Goal: Task Accomplishment & Management: Manage account settings

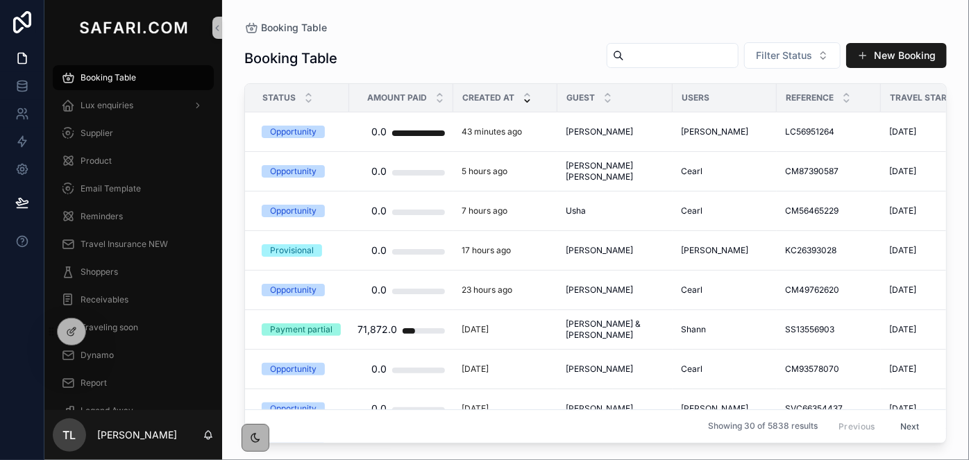
click at [656, 54] on input "scrollable content" at bounding box center [681, 55] width 114 height 19
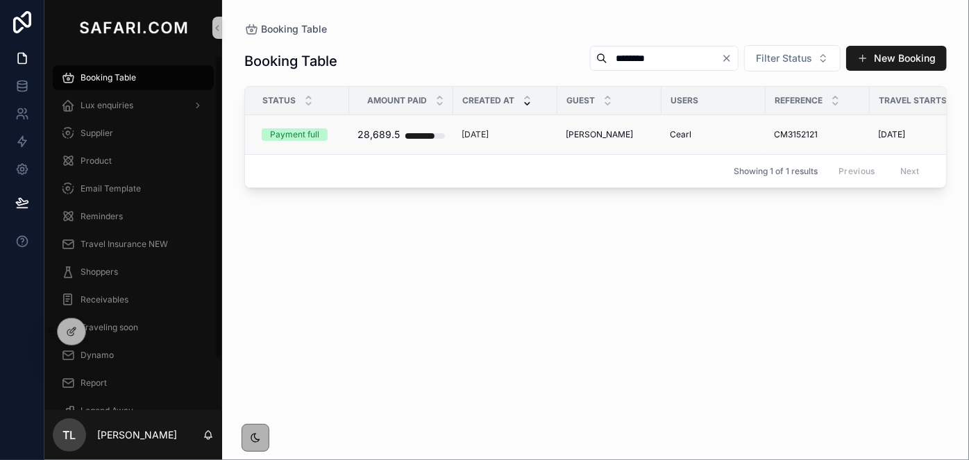
type input "********"
click at [573, 132] on span "Gary Orsman" at bounding box center [599, 134] width 67 height 11
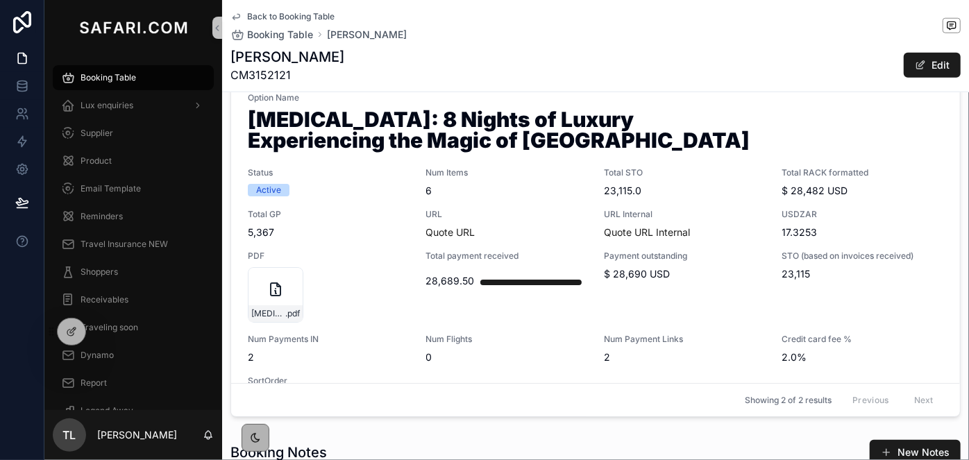
scroll to position [757, 0]
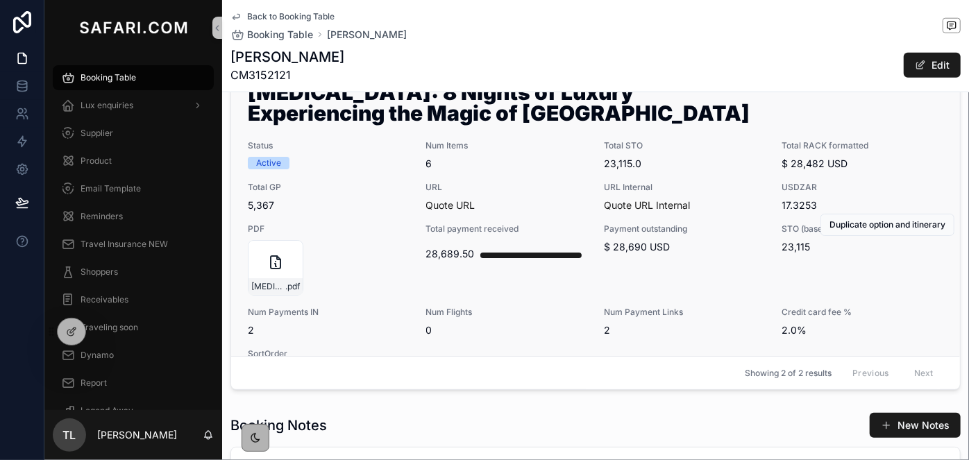
click at [355, 260] on div "Option-2:-8-Nights-of-Luxury-Experiencing-the-Magic-of-Southern-Africa .pdf" at bounding box center [329, 268] width 162 height 56
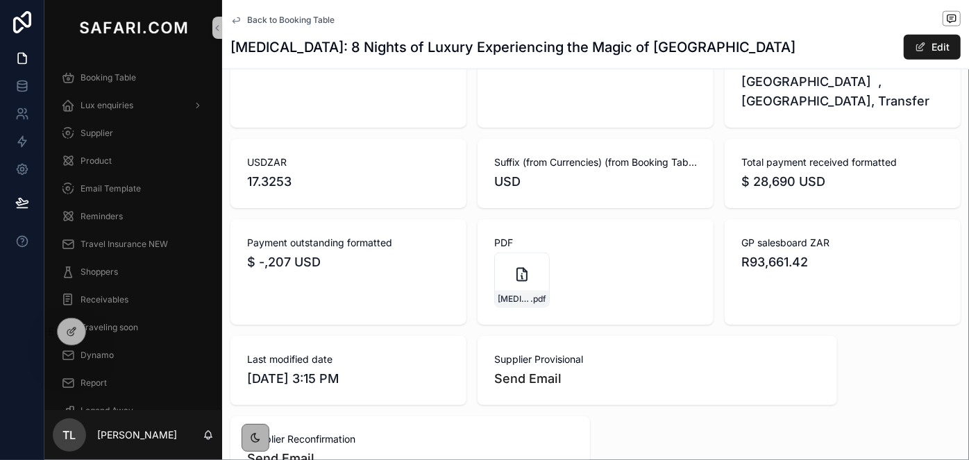
scroll to position [883, 0]
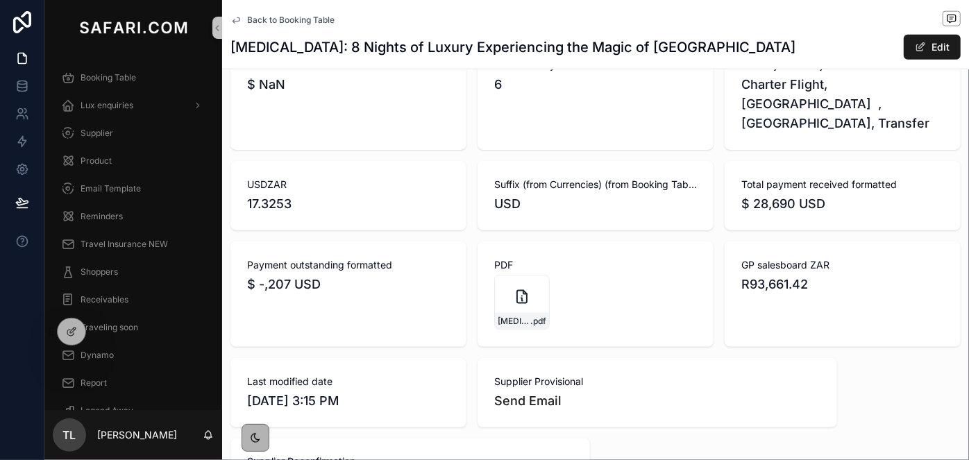
click at [844, 219] on div "Total payment received formatted $ 28,690 USD" at bounding box center [843, 195] width 236 height 69
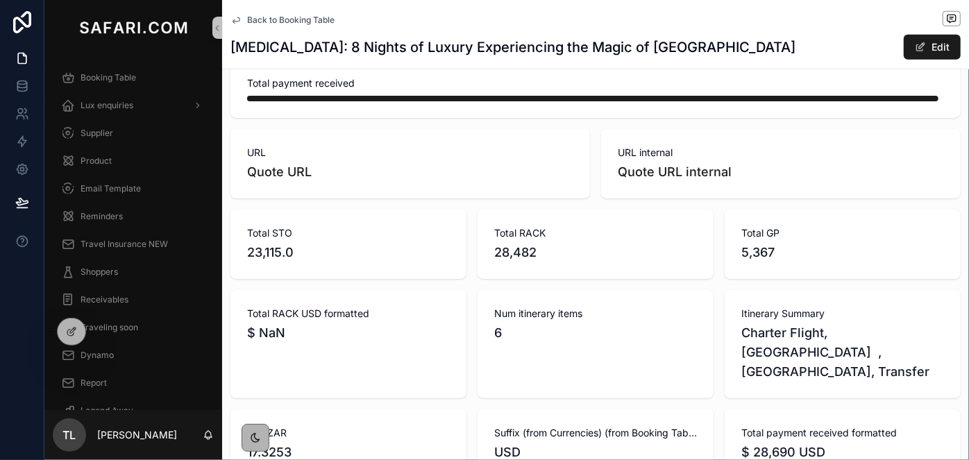
scroll to position [631, 0]
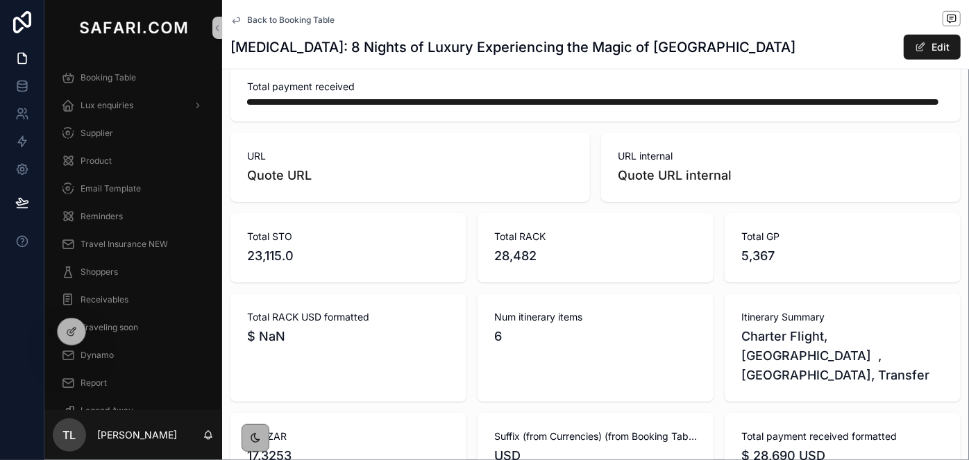
click at [516, 252] on span "28,482" at bounding box center [595, 255] width 203 height 19
copy span "28,482"
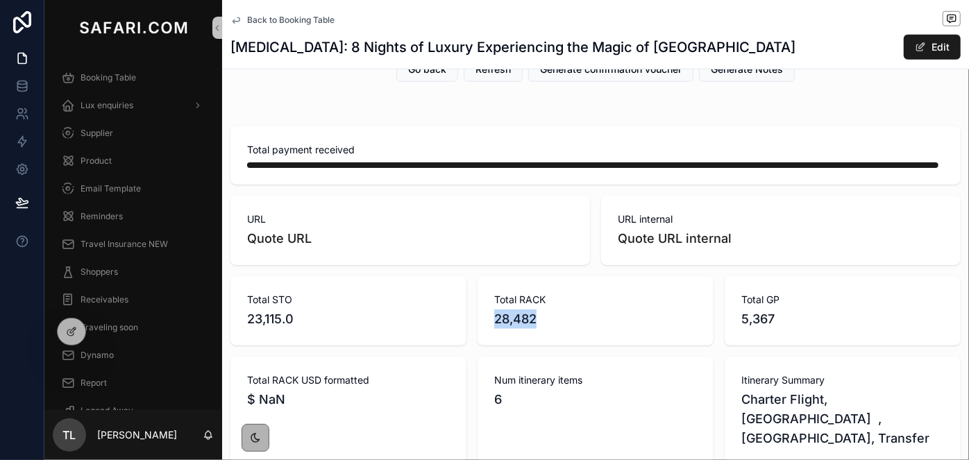
scroll to position [568, 0]
click at [501, 76] on button "Refresh" at bounding box center [493, 69] width 59 height 25
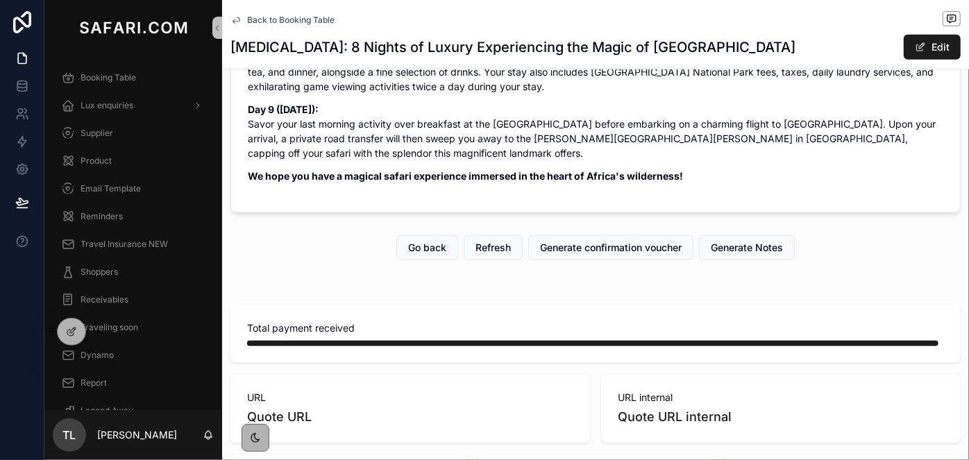
scroll to position [315, 0]
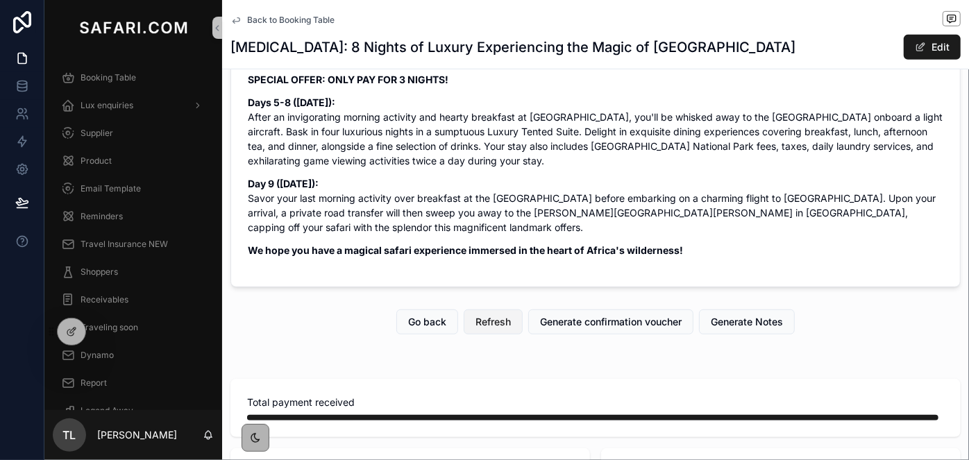
click at [498, 319] on span "Refresh" at bounding box center [492, 322] width 35 height 14
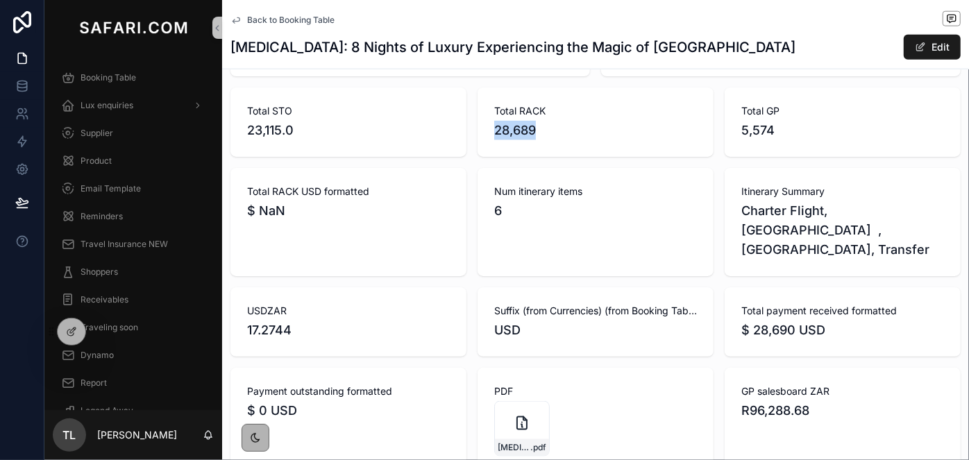
scroll to position [820, 0]
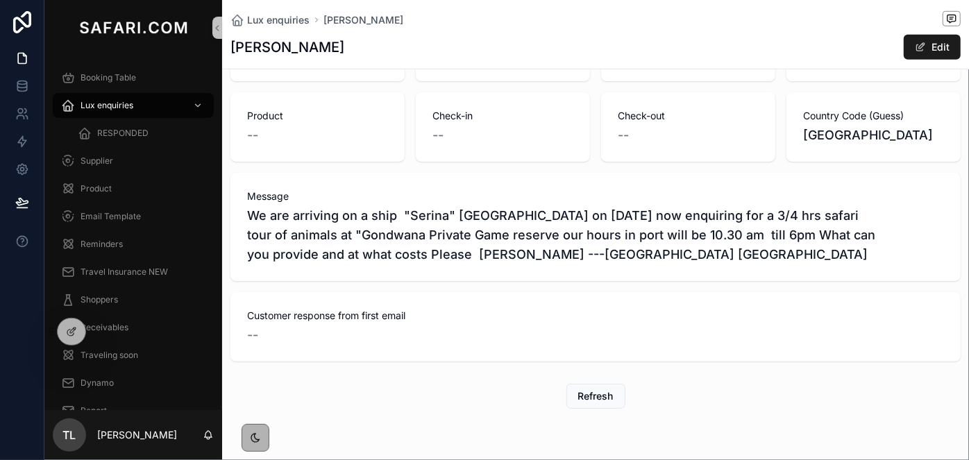
scroll to position [505, 0]
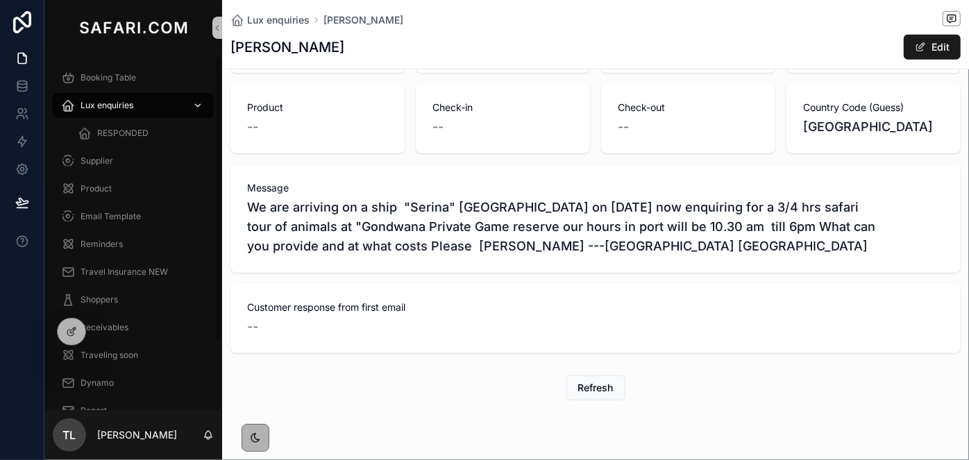
click at [129, 107] on span "Lux enquiries" at bounding box center [107, 105] width 53 height 11
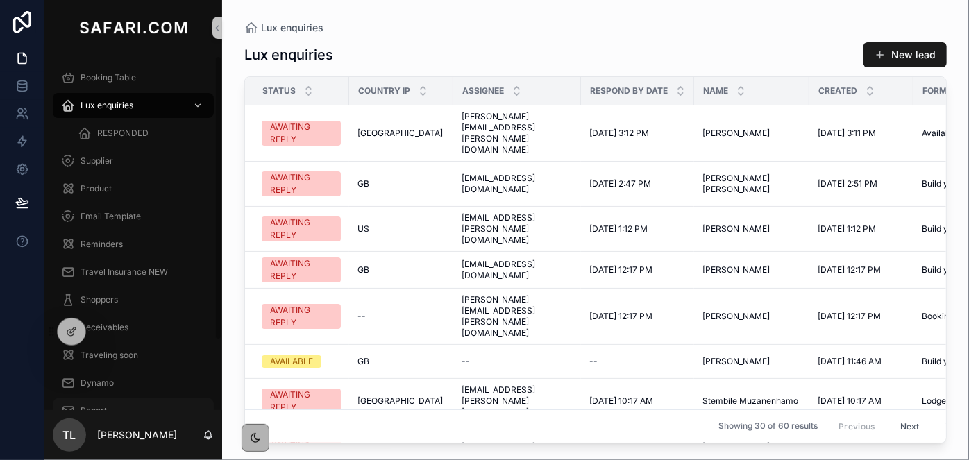
click at [128, 407] on div "Report" at bounding box center [133, 411] width 144 height 22
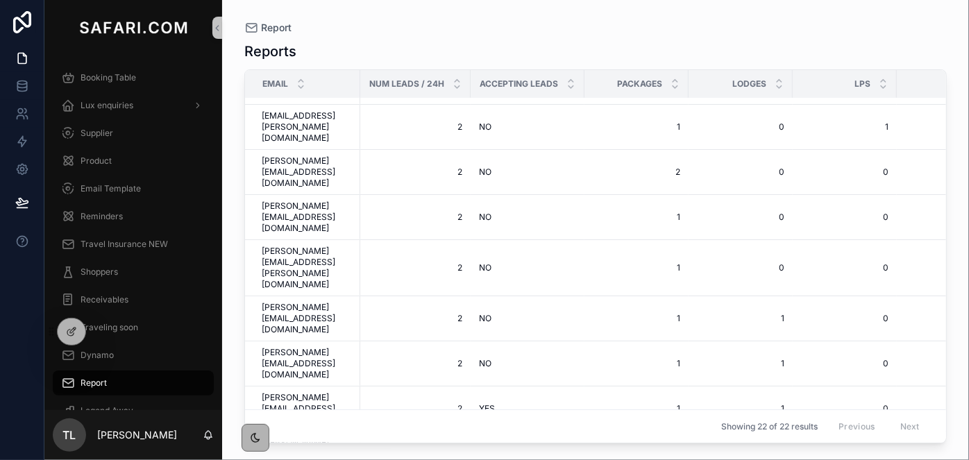
scroll to position [429, 0]
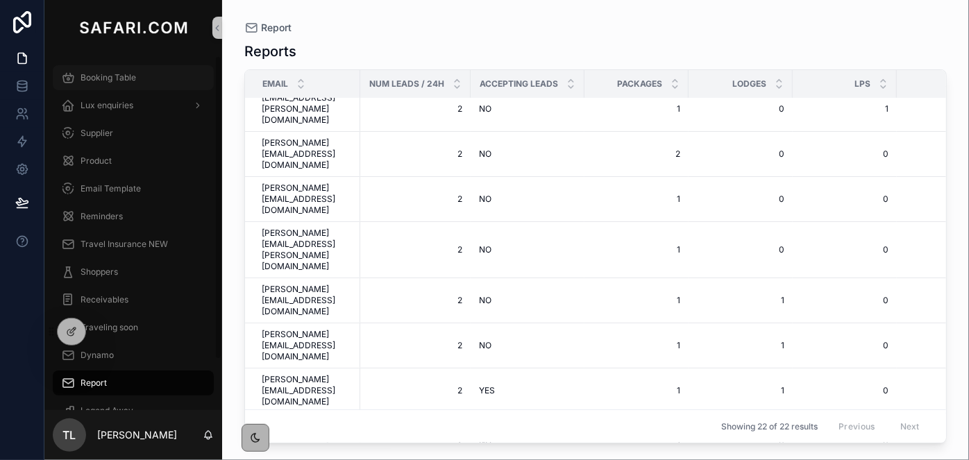
click at [114, 87] on div "Booking Table" at bounding box center [133, 78] width 144 height 22
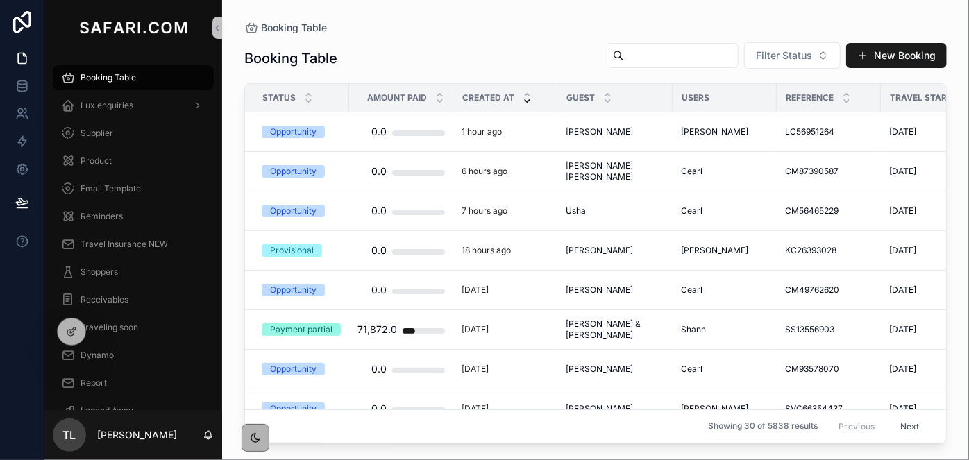
click at [659, 58] on input "scrollable content" at bounding box center [681, 55] width 114 height 19
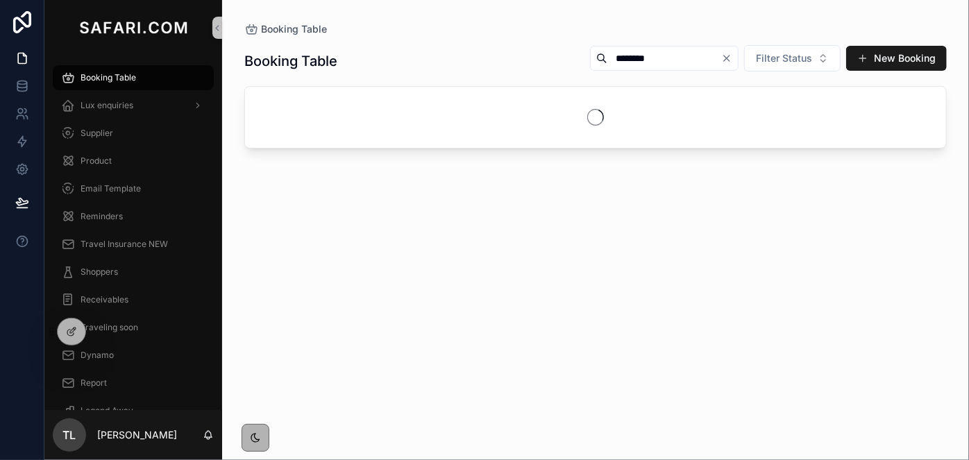
type input "********"
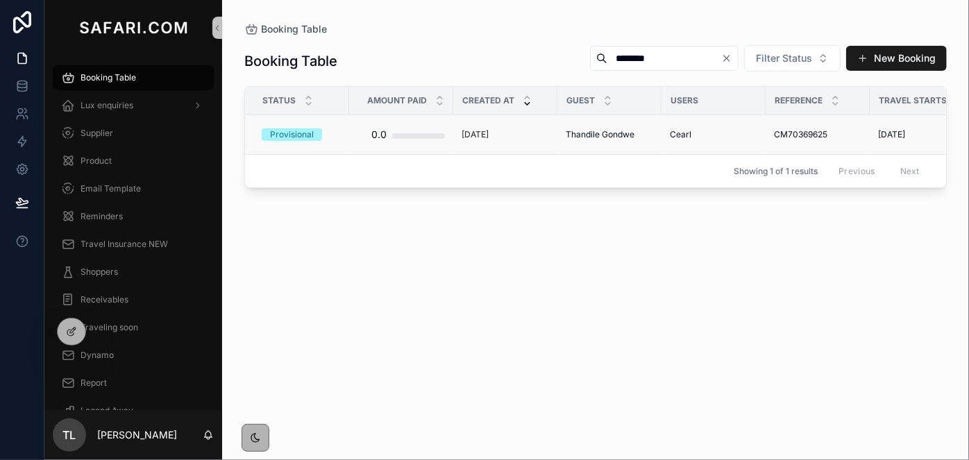
click at [613, 122] on td "Thandile Gondwe Thandile Gondwe" at bounding box center [609, 135] width 104 height 40
click at [612, 126] on td "Thandile Gondwe Thandile Gondwe" at bounding box center [609, 135] width 104 height 40
click at [612, 135] on span "Thandile Gondwe" at bounding box center [600, 134] width 69 height 11
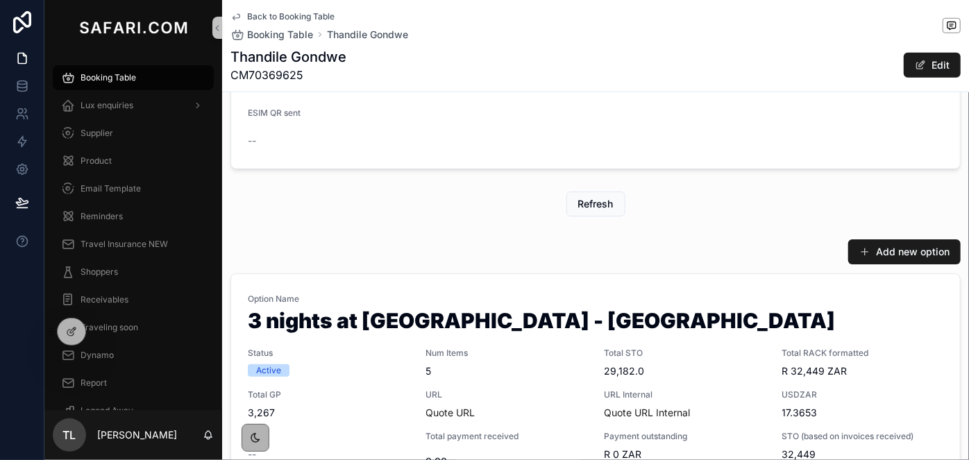
scroll to position [694, 0]
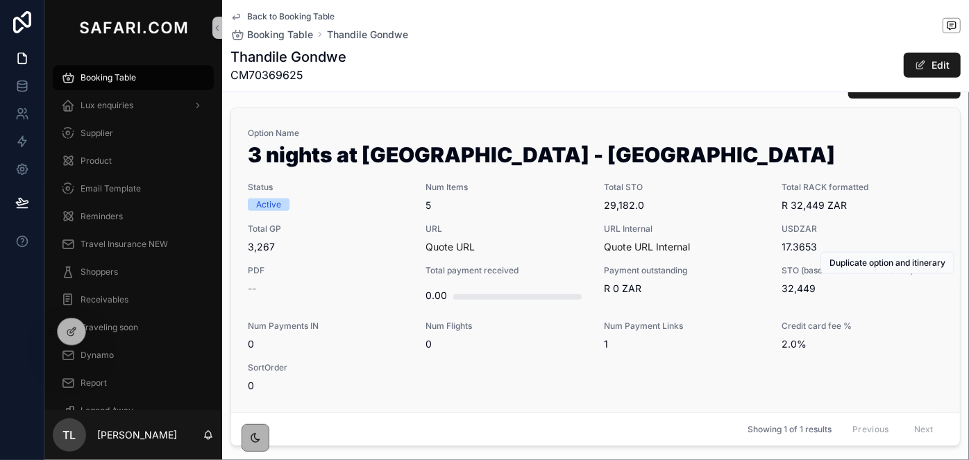
drag, startPoint x: 273, startPoint y: 248, endPoint x: 231, endPoint y: 246, distance: 42.4
click at [231, 246] on link "Option Name 3 nights at Sun City Resort - Cabanas Hotel Status Active Num Items…" at bounding box center [595, 260] width 729 height 304
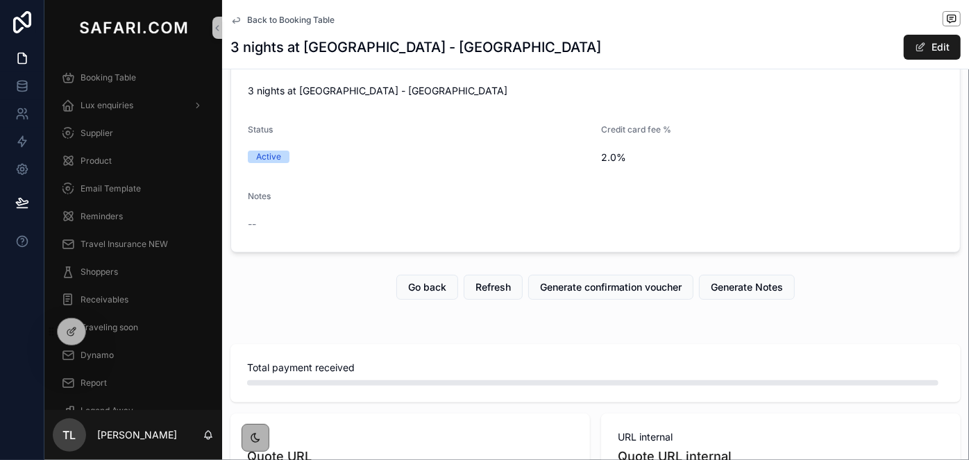
scroll to position [252, 0]
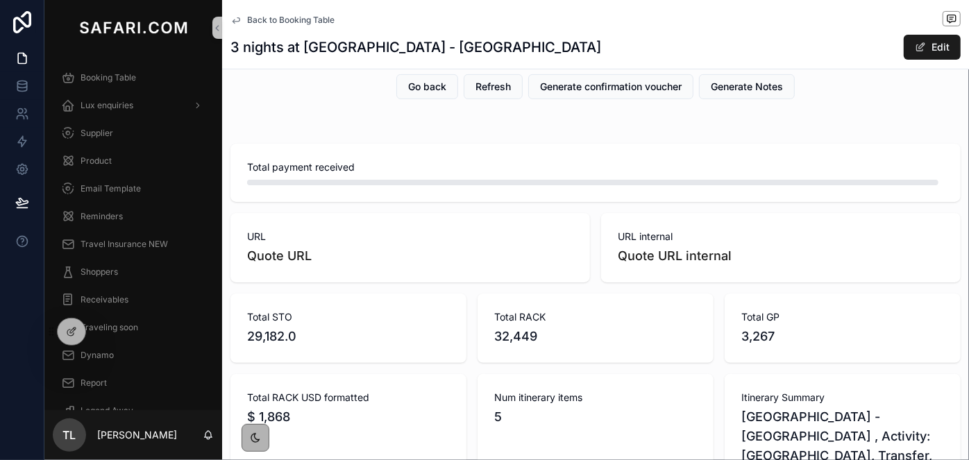
click at [733, 341] on div "Total GP 3,267" at bounding box center [843, 328] width 236 height 69
click at [741, 336] on span "3,267" at bounding box center [842, 336] width 203 height 19
copy span "3,267"
click at [97, 72] on span "Booking Table" at bounding box center [109, 77] width 56 height 11
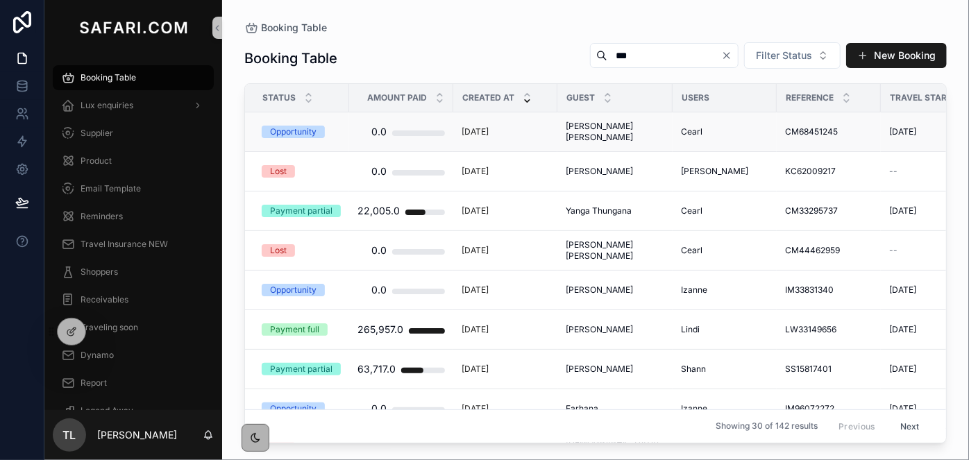
type input "***"
click at [584, 129] on span "Ana Paloma Gutiérrez Becerril" at bounding box center [615, 132] width 99 height 22
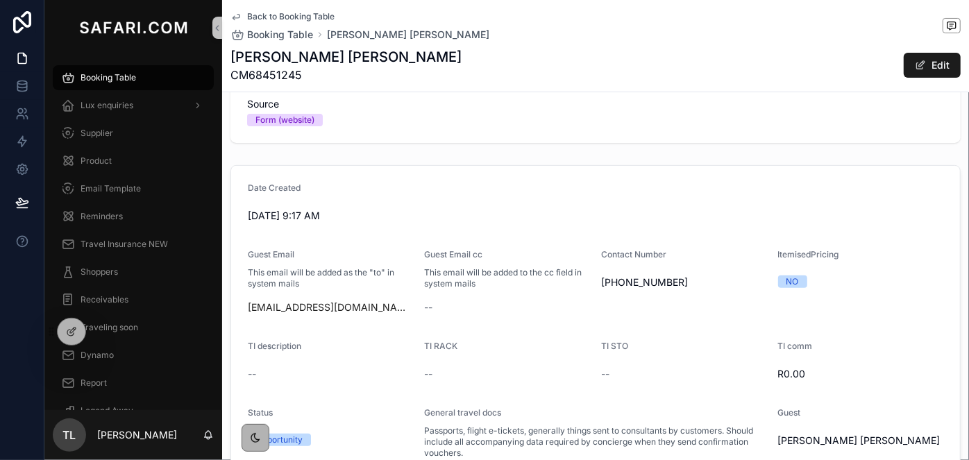
scroll to position [252, 0]
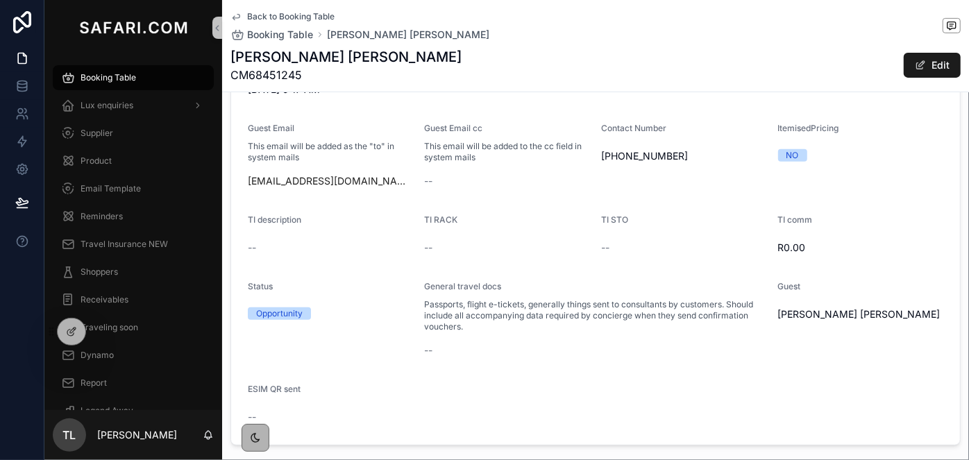
click at [291, 69] on span "CM68451245" at bounding box center [345, 75] width 231 height 17
copy span "CM68451245"
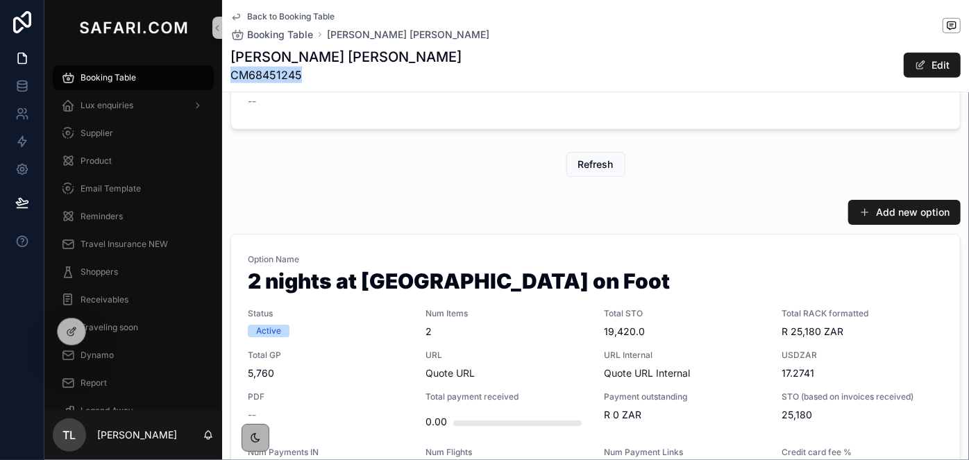
scroll to position [694, 0]
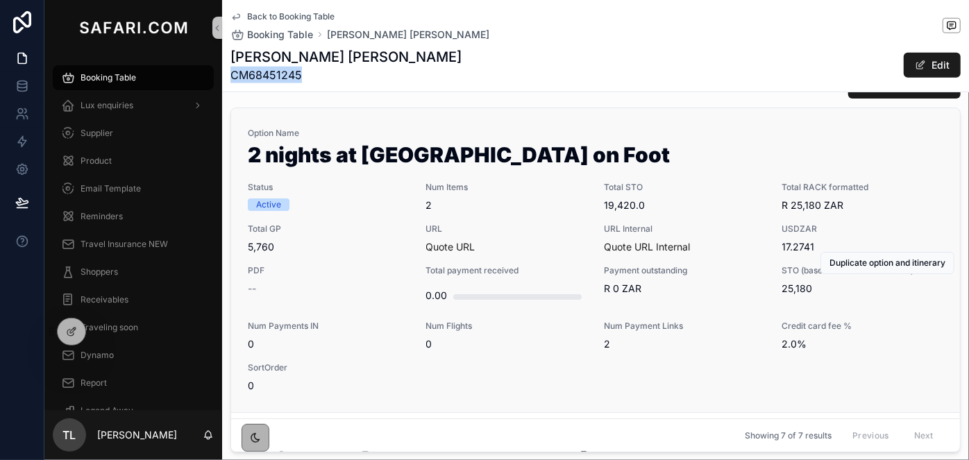
click at [512, 210] on span "2" at bounding box center [507, 206] width 162 height 14
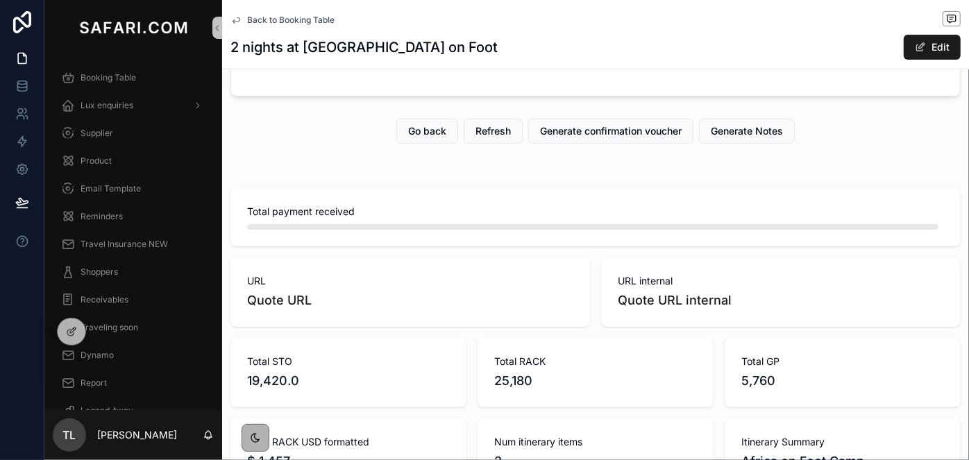
scroll to position [252, 0]
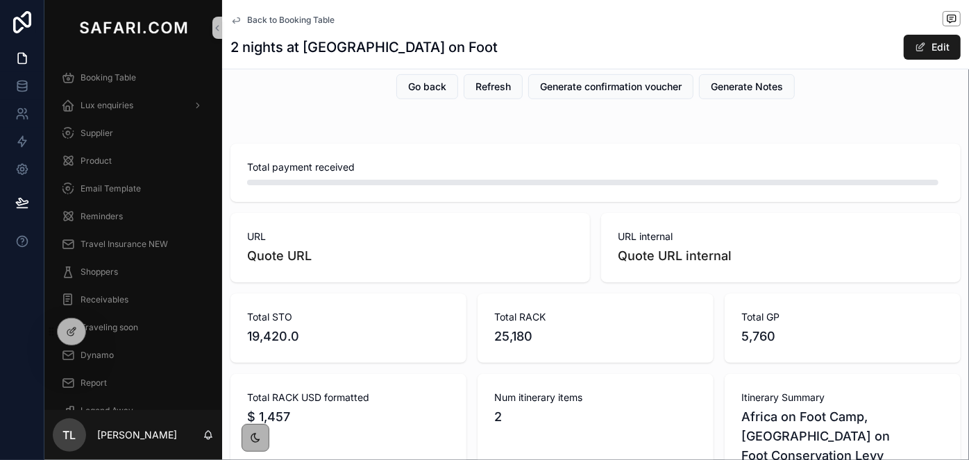
click at [757, 338] on span "5,760" at bounding box center [842, 336] width 203 height 19
copy span "5,760"
click at [124, 83] on div "Booking Table" at bounding box center [133, 78] width 144 height 22
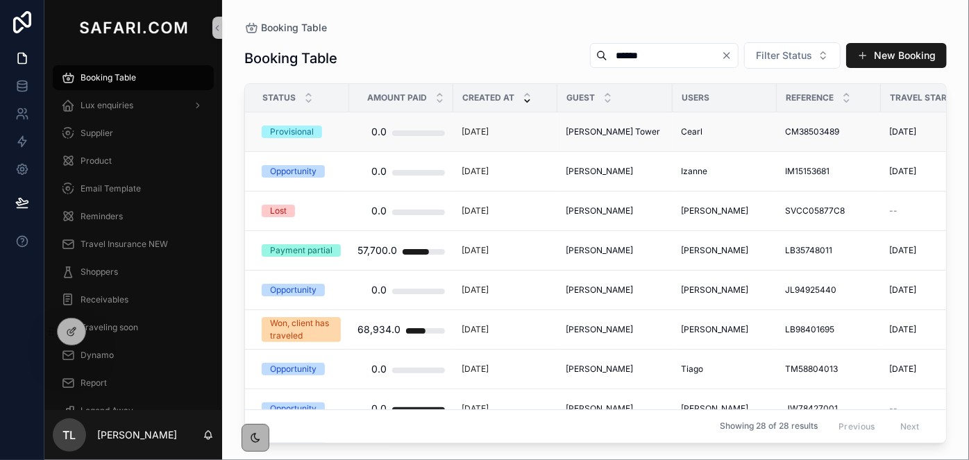
type input "******"
click at [580, 129] on span "Rebecca L Tower" at bounding box center [613, 131] width 94 height 11
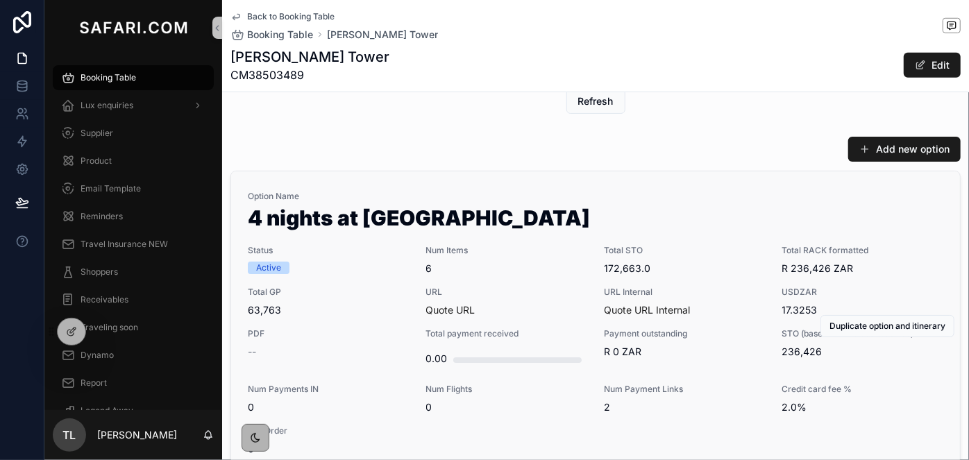
click at [373, 260] on div "Status Active" at bounding box center [329, 259] width 162 height 29
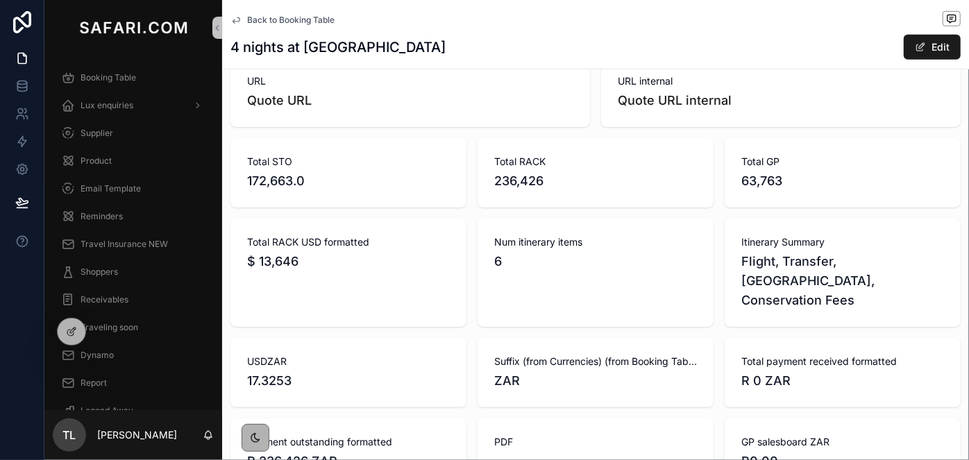
scroll to position [378, 0]
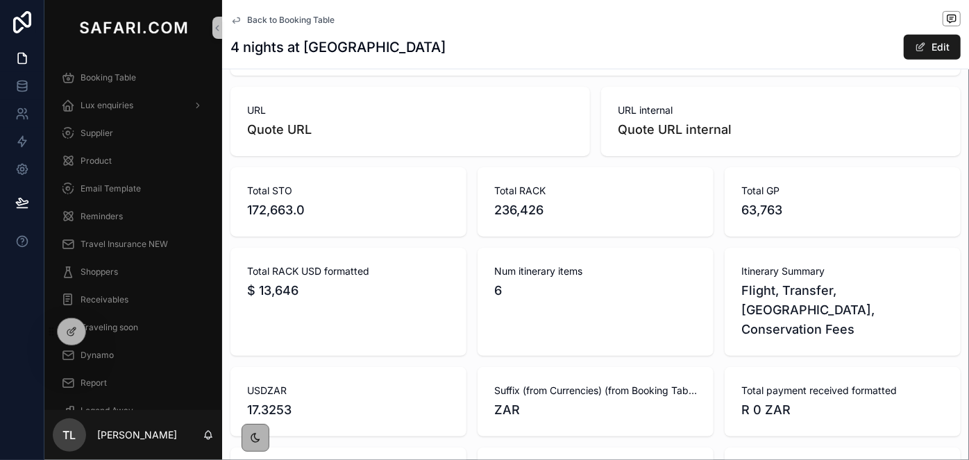
click at [752, 208] on span "63,763" at bounding box center [842, 210] width 203 height 19
copy span "63,763"
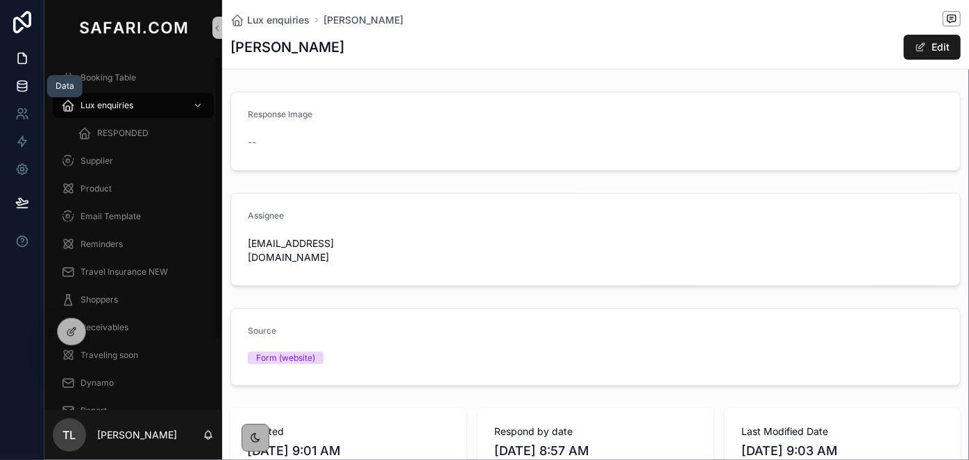
click at [24, 87] on icon at bounding box center [21, 86] width 9 height 6
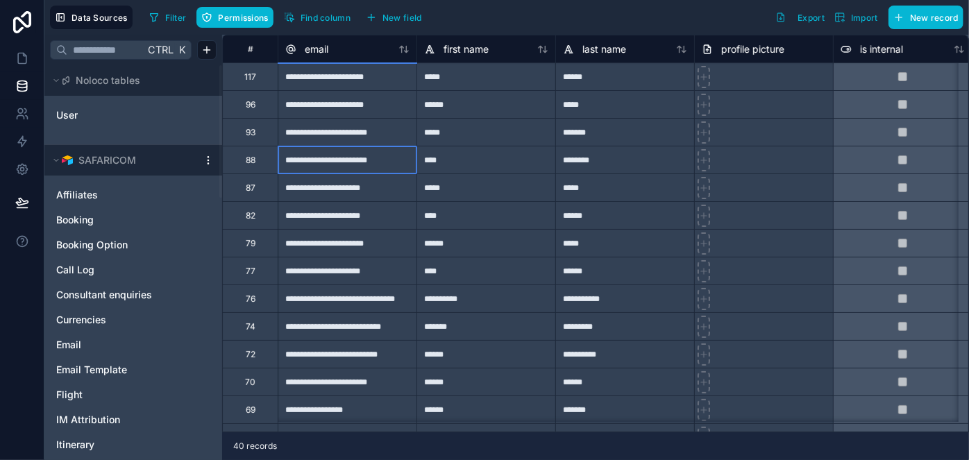
click at [325, 164] on div "**********" at bounding box center [347, 160] width 139 height 28
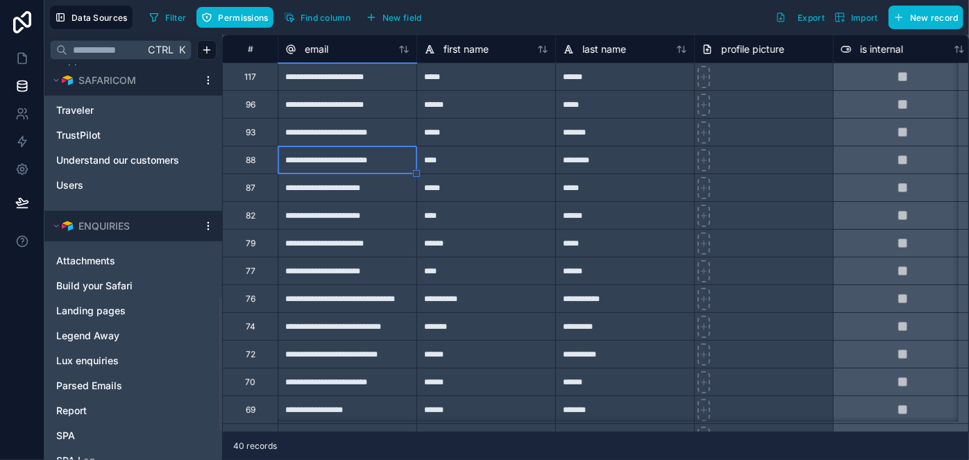
scroll to position [694, 0]
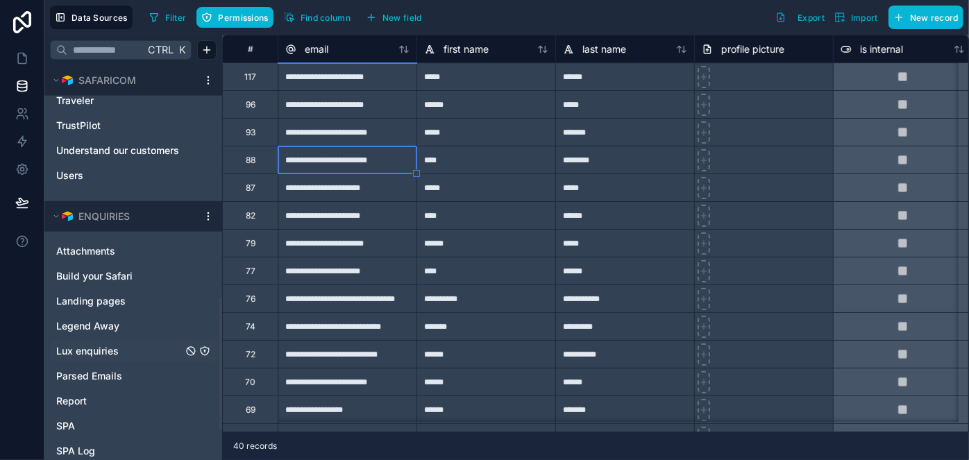
click at [121, 348] on link "Lux enquiries" at bounding box center [119, 351] width 126 height 14
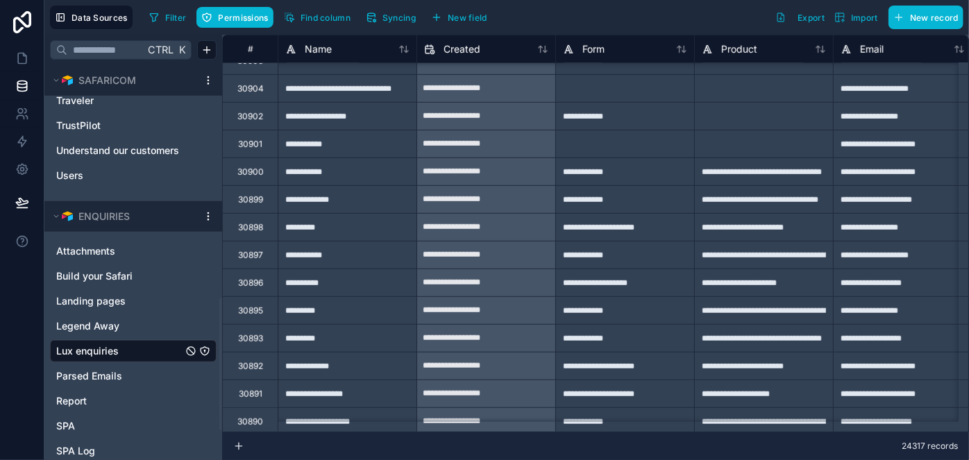
scroll to position [378, 0]
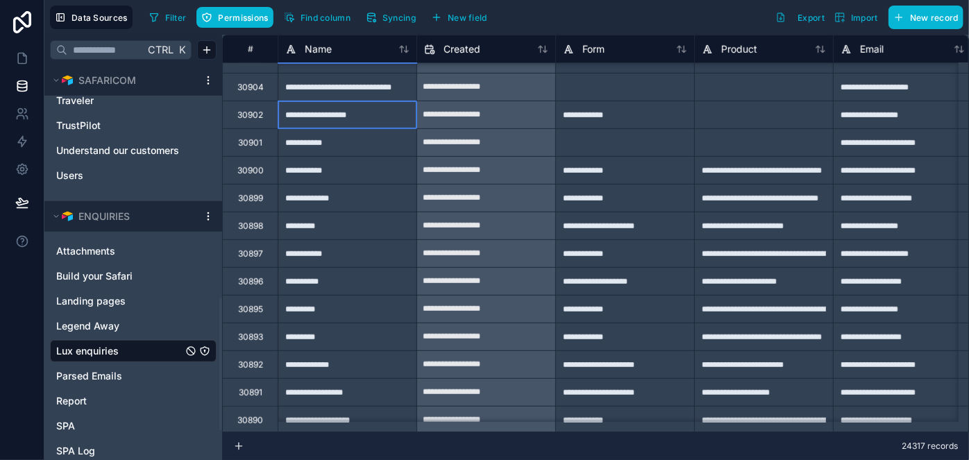
click at [321, 120] on div "**********" at bounding box center [347, 115] width 139 height 28
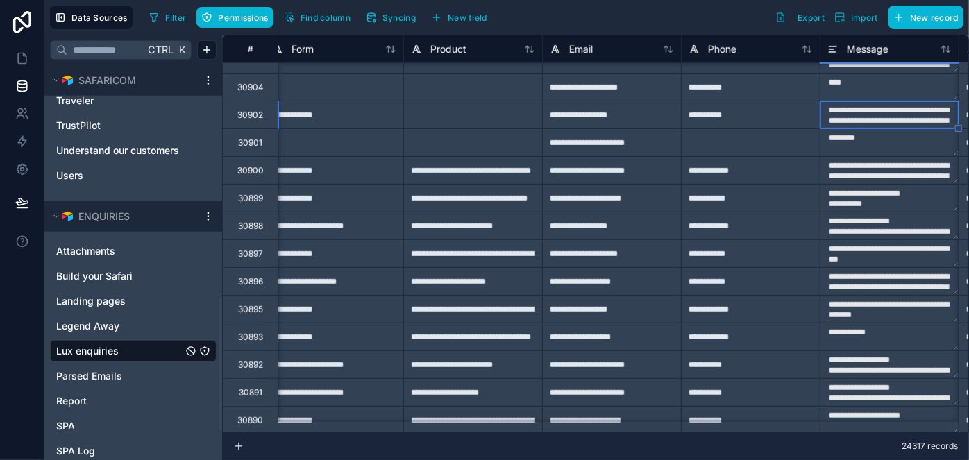
scroll to position [378, 430]
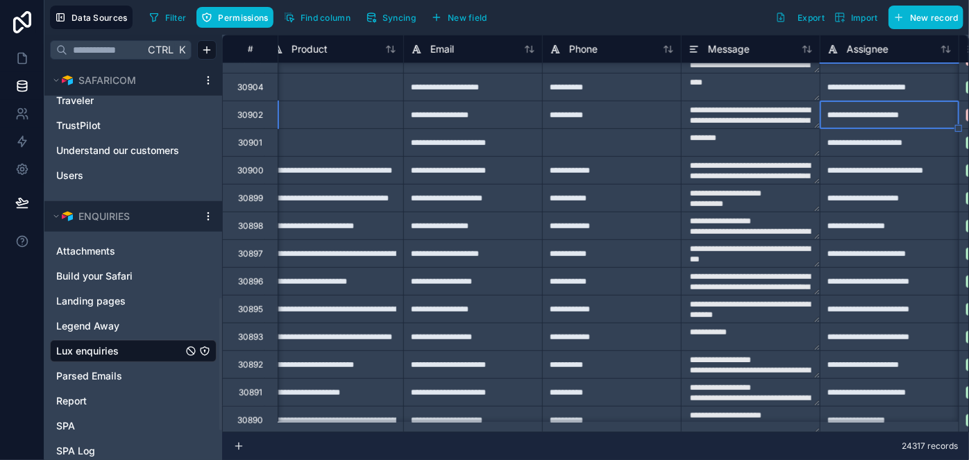
type textarea "**********"
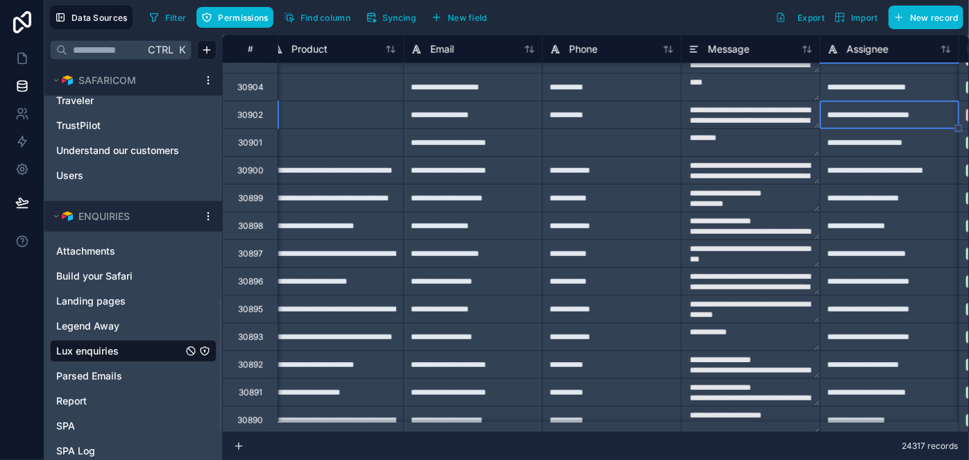
type textarea "**********"
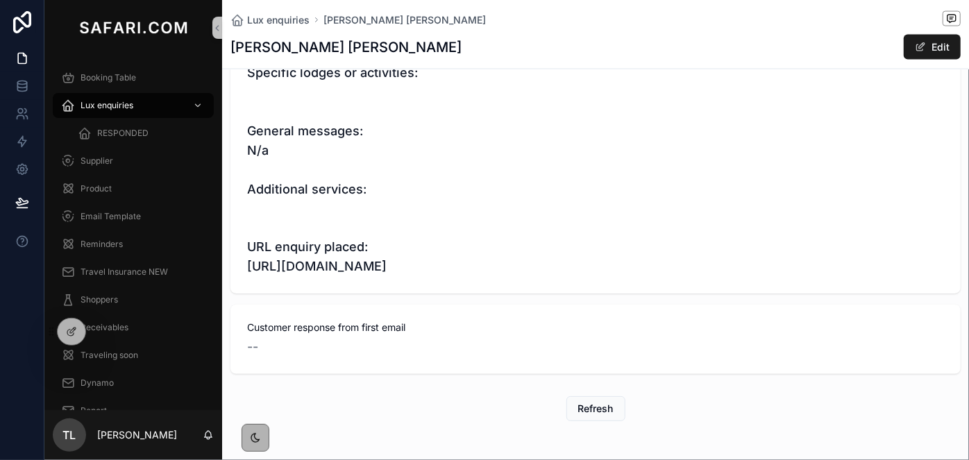
scroll to position [1106, 0]
click at [28, 89] on icon at bounding box center [22, 86] width 14 height 14
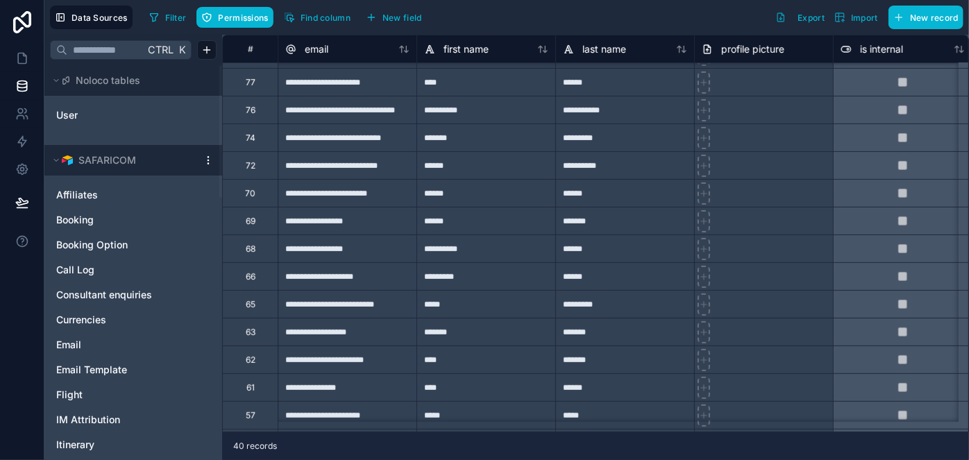
scroll to position [315, 0]
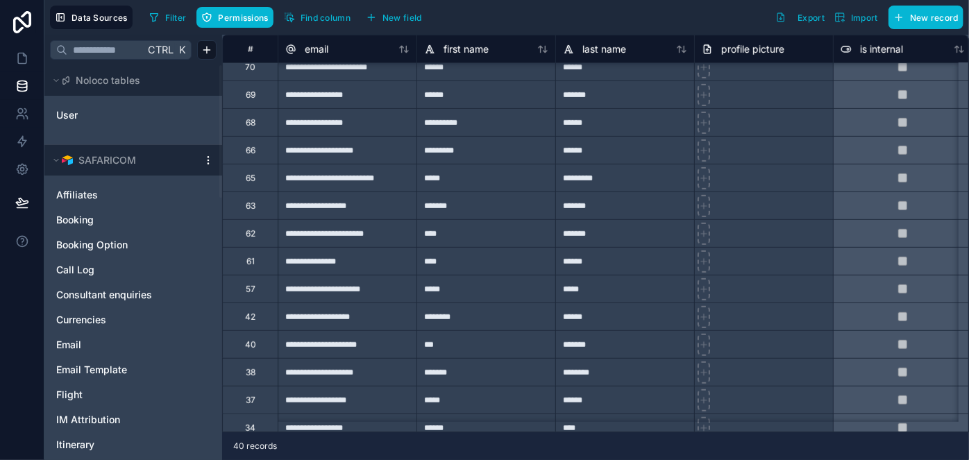
click at [316, 276] on div "**********" at bounding box center [347, 289] width 139 height 28
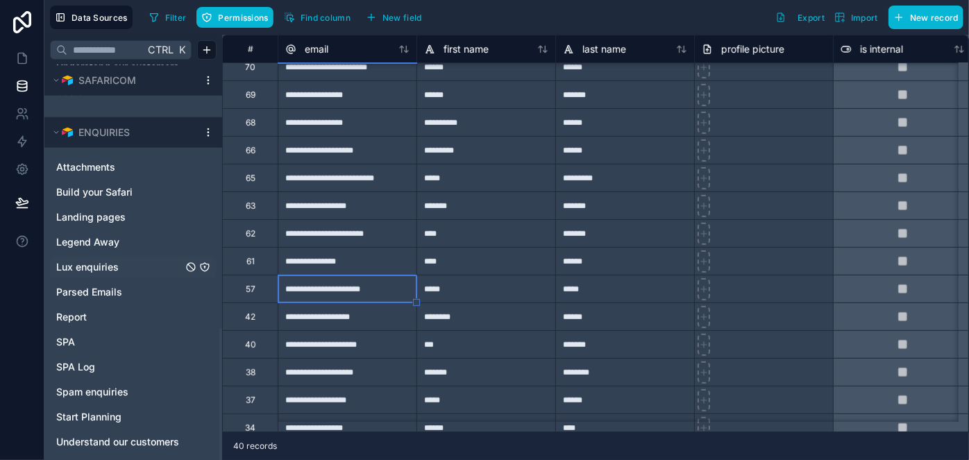
scroll to position [784, 0]
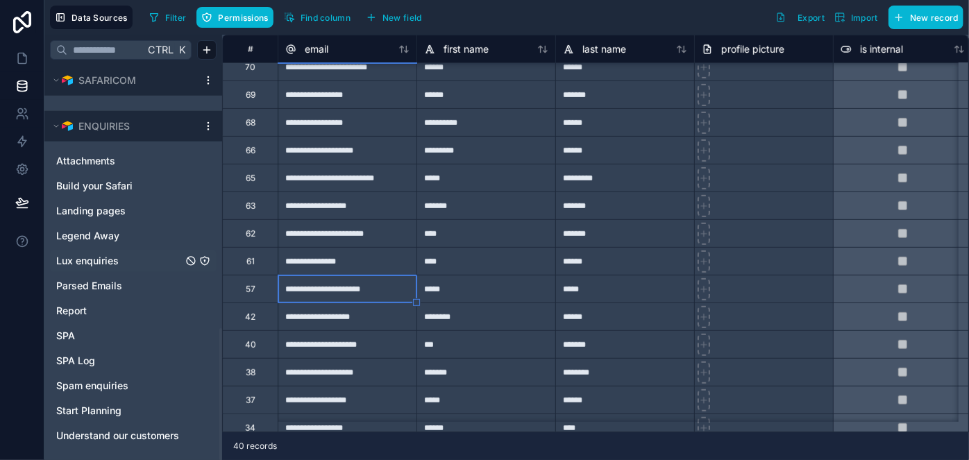
click at [85, 260] on span "Lux enquiries" at bounding box center [87, 261] width 62 height 14
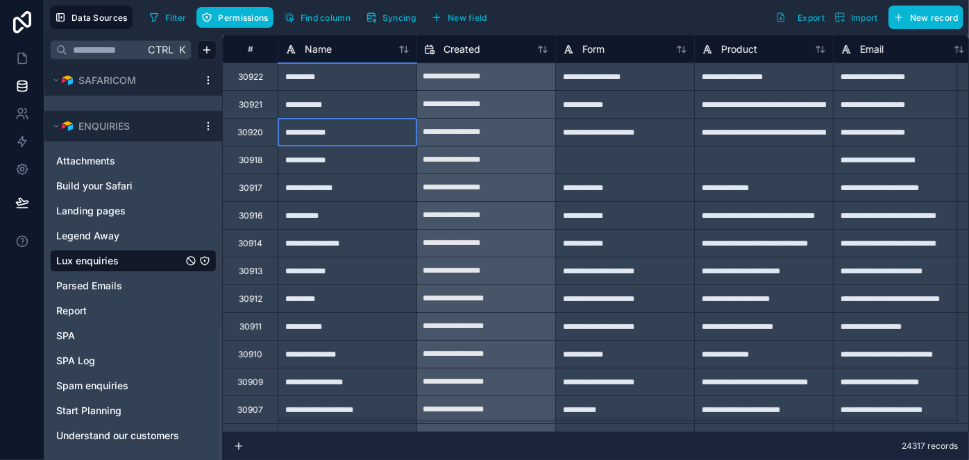
click at [354, 130] on div "**********" at bounding box center [347, 132] width 139 height 28
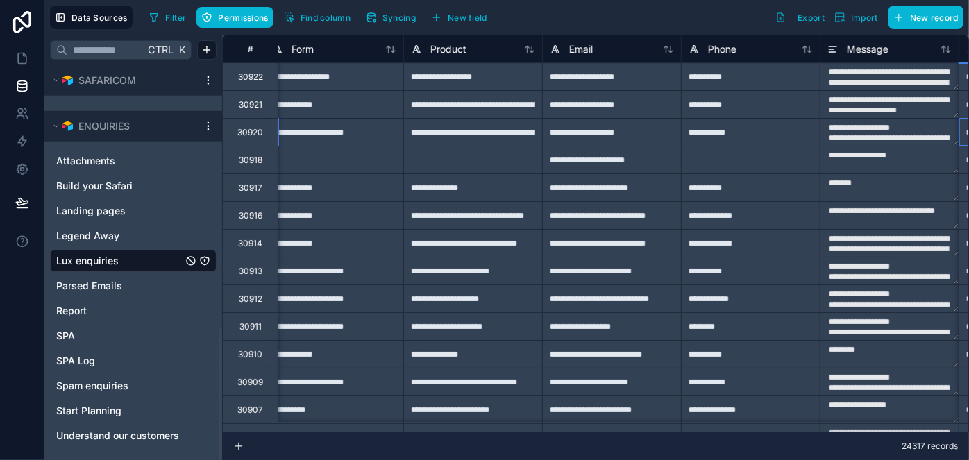
scroll to position [0, 430]
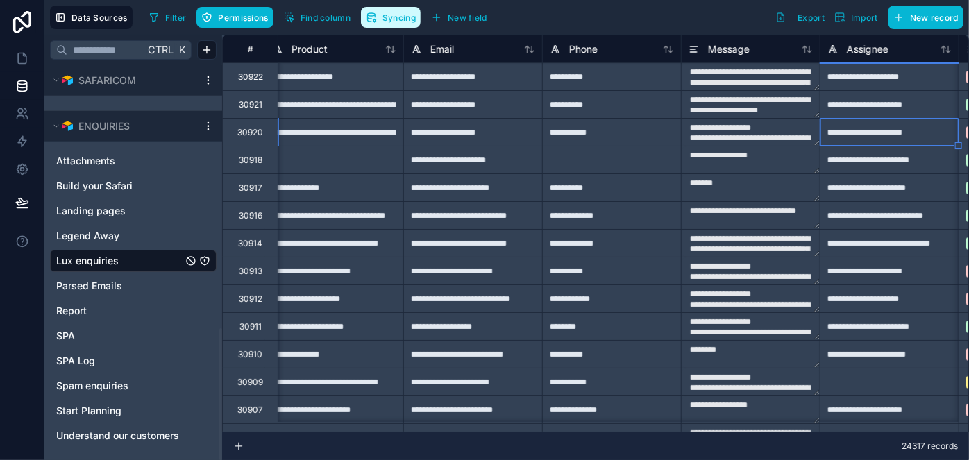
type textarea "**********"
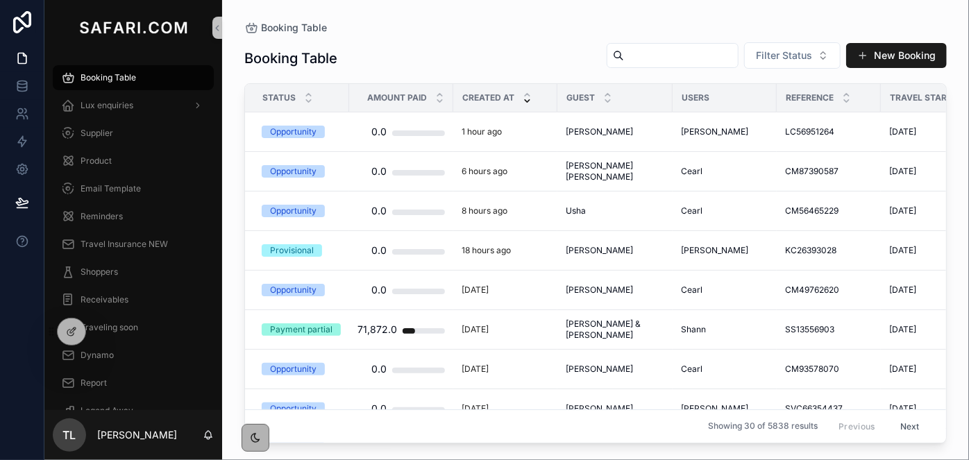
paste input "*********"
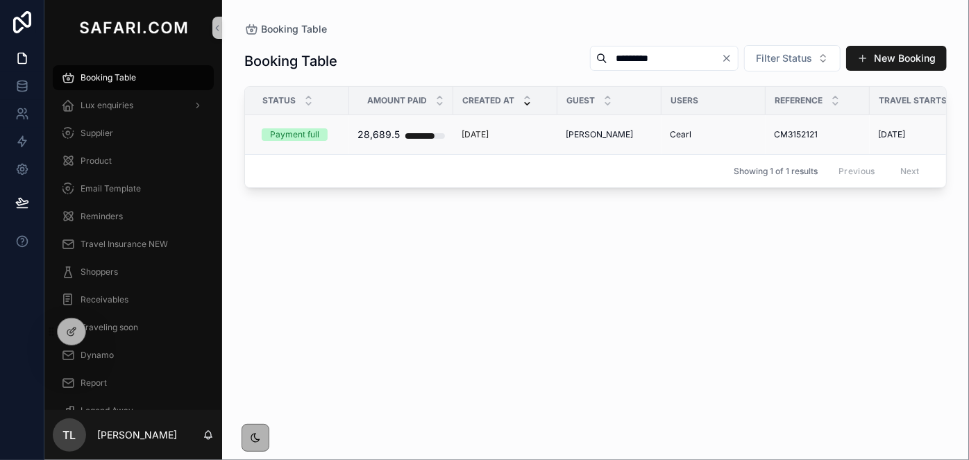
type input "*********"
click at [598, 131] on span "[PERSON_NAME]" at bounding box center [599, 134] width 67 height 11
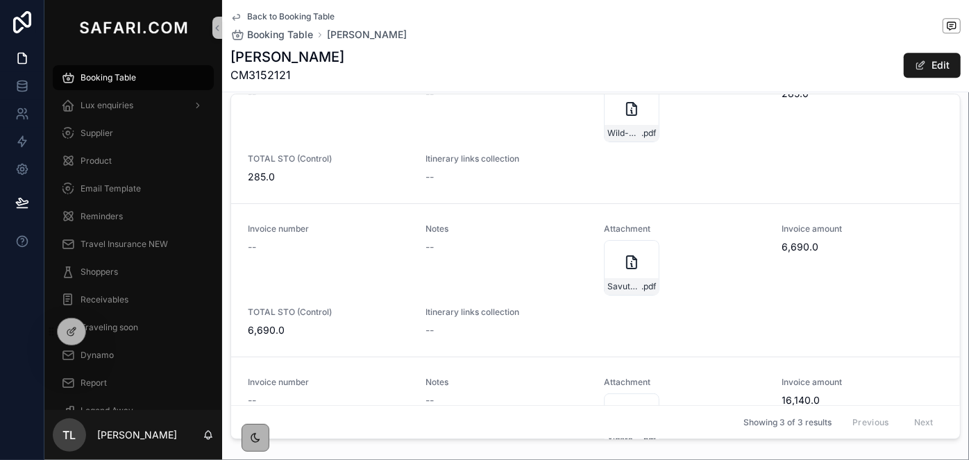
scroll to position [126, 0]
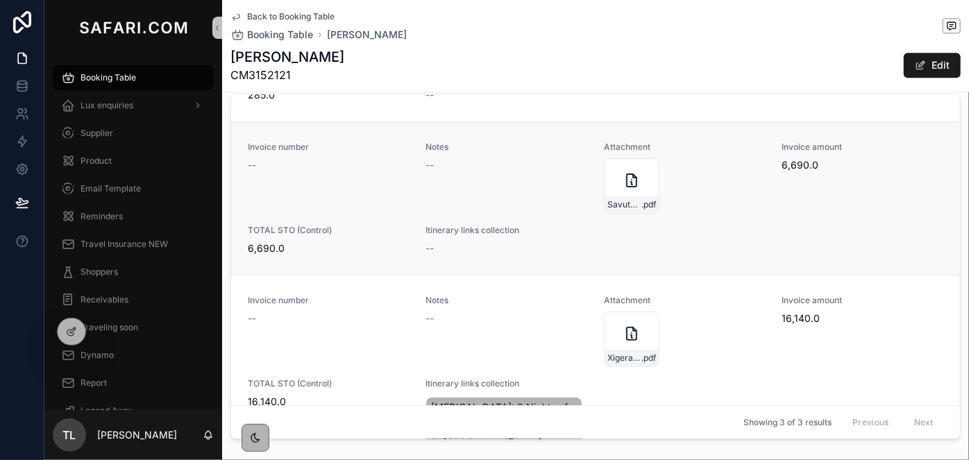
click at [518, 164] on div "--" at bounding box center [507, 165] width 162 height 14
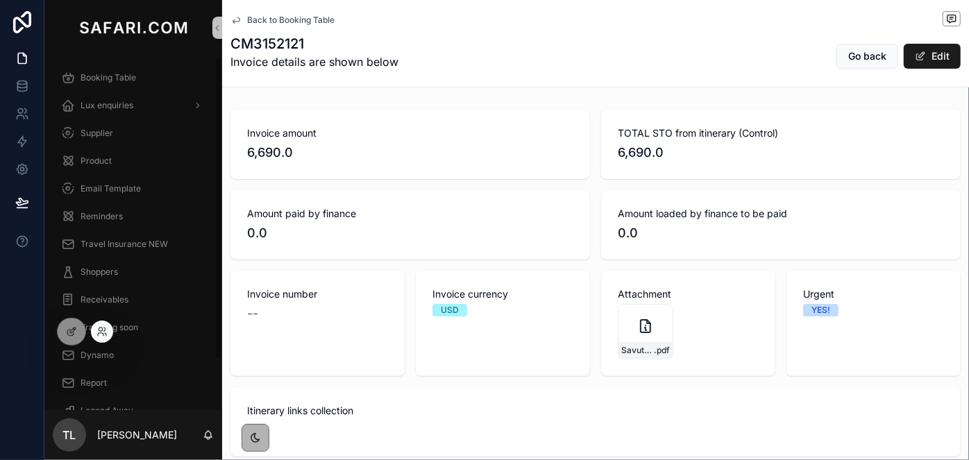
click at [94, 338] on div at bounding box center [102, 332] width 22 height 22
click at [100, 335] on icon at bounding box center [101, 331] width 11 height 11
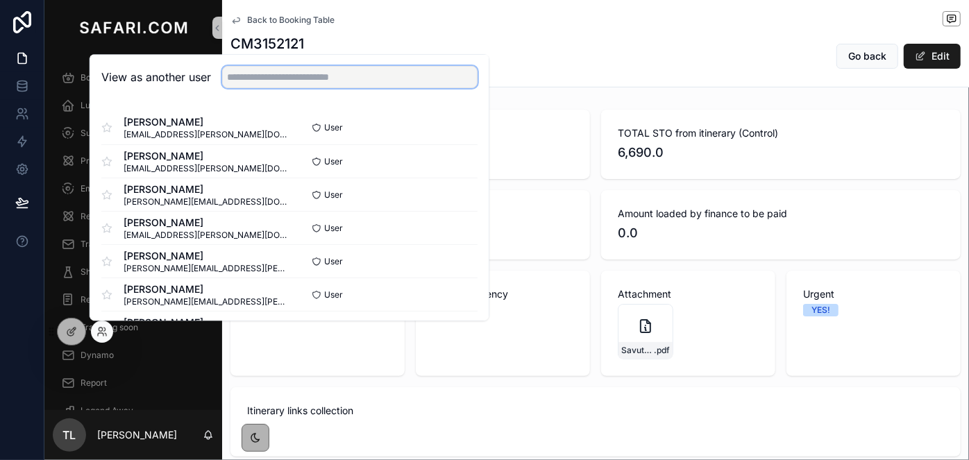
click at [245, 80] on input "text" at bounding box center [349, 77] width 255 height 22
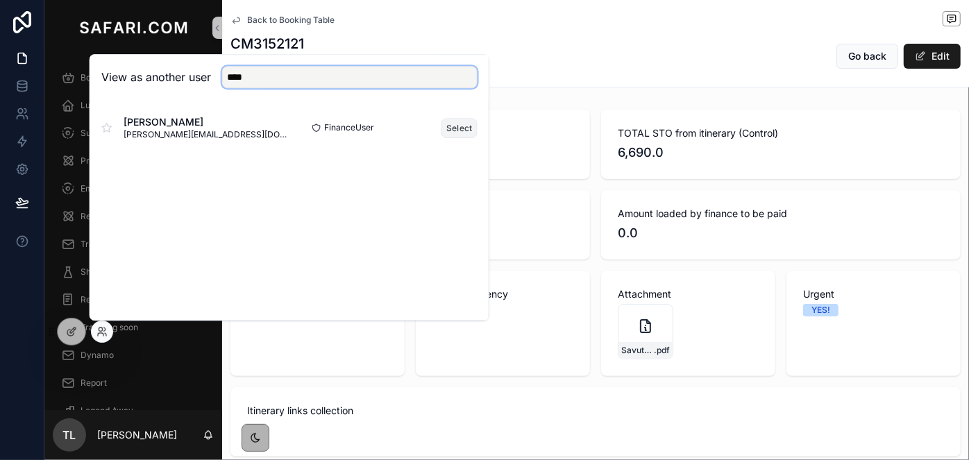
type input "****"
click at [448, 129] on button "Select" at bounding box center [459, 128] width 36 height 20
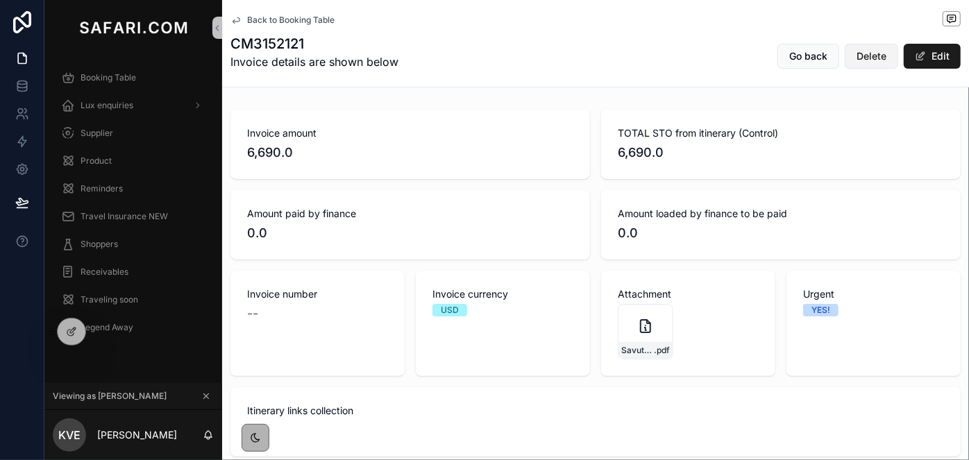
click at [875, 60] on span "Delete" at bounding box center [871, 56] width 30 height 14
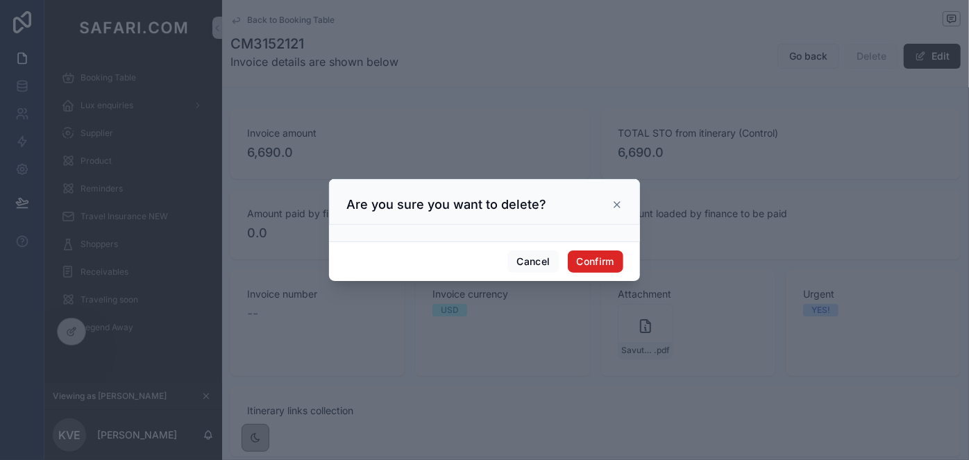
click at [601, 271] on button "Confirm" at bounding box center [596, 262] width 56 height 22
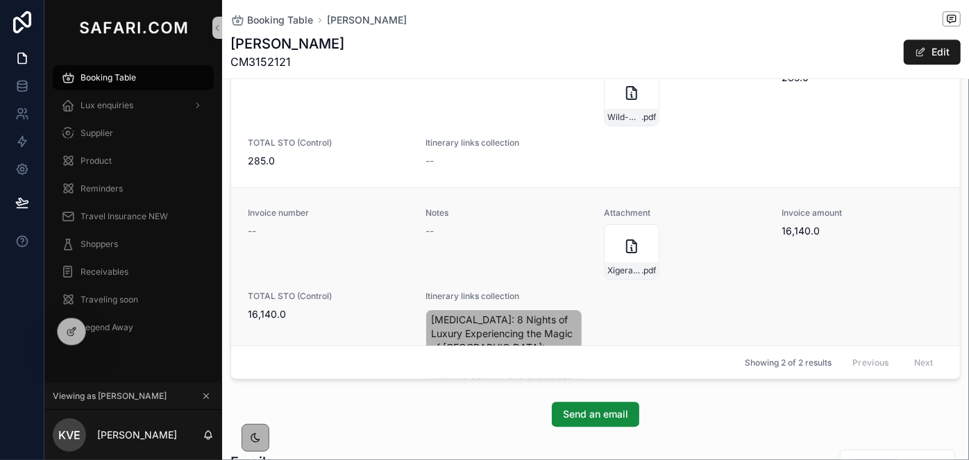
scroll to position [62, 0]
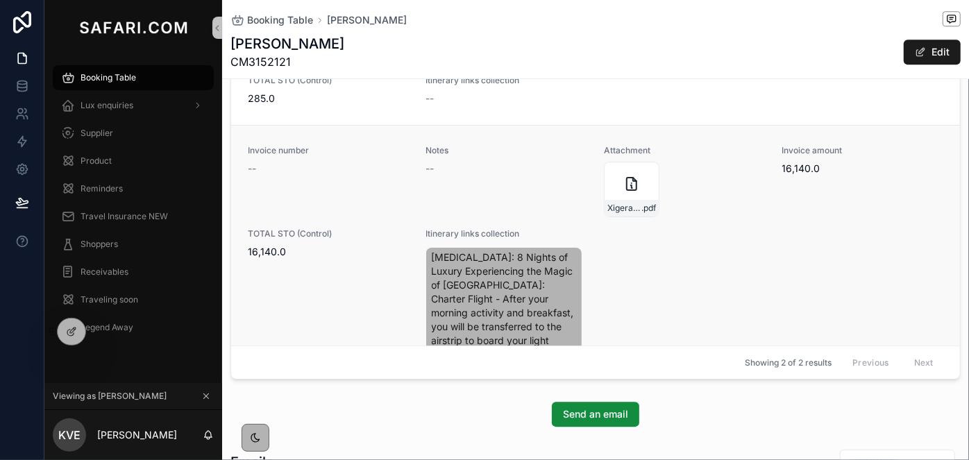
click at [496, 202] on div "Notes --" at bounding box center [507, 181] width 162 height 72
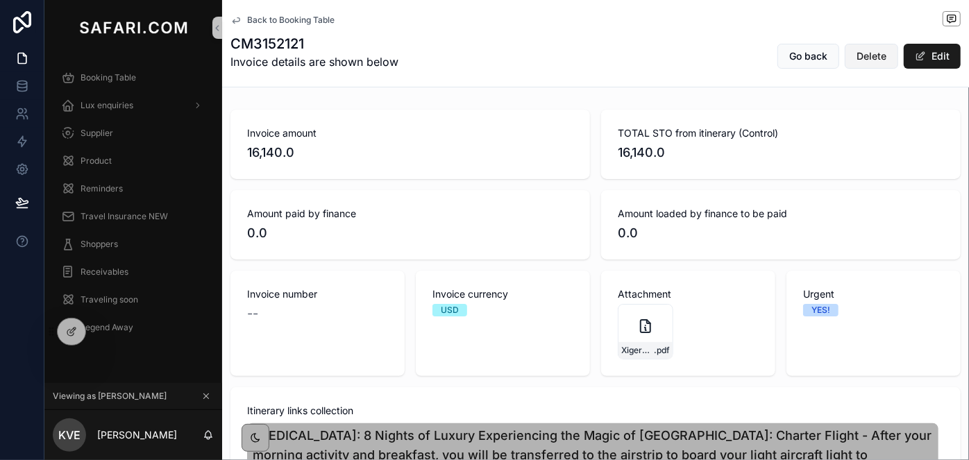
click at [859, 62] on span "Delete" at bounding box center [871, 56] width 30 height 14
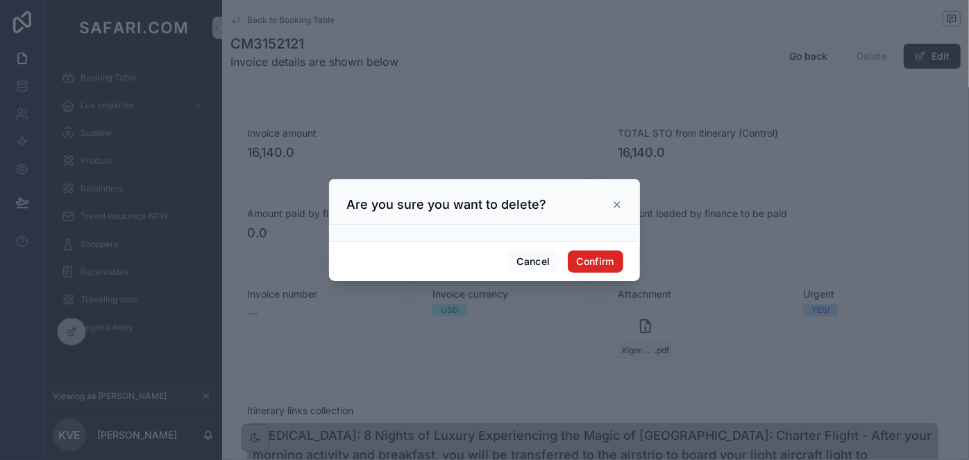
click at [611, 260] on button "Confirm" at bounding box center [596, 262] width 56 height 22
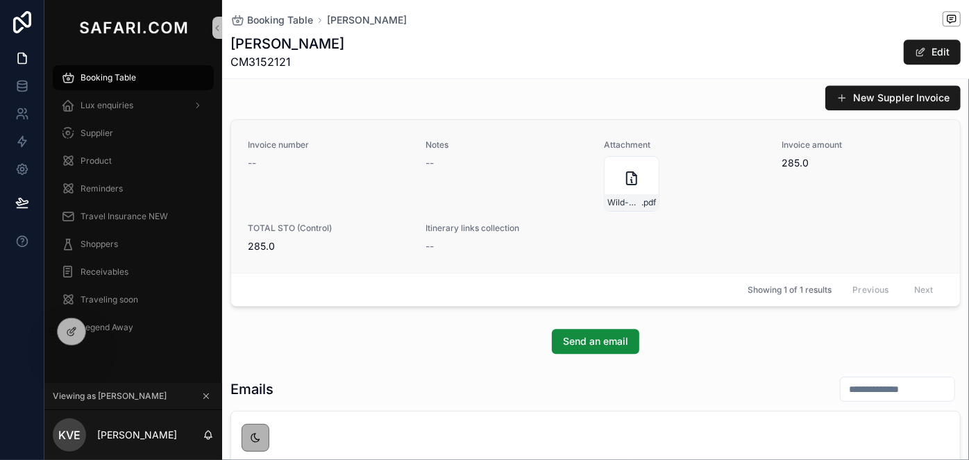
scroll to position [1830, 0]
